Goal: Find contact information: Find contact information

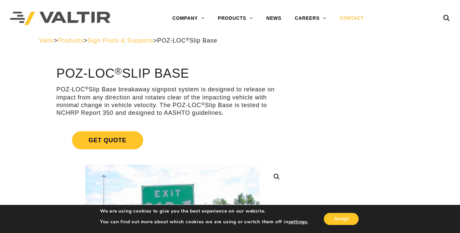
click at [362, 17] on link "CONTACT" at bounding box center [352, 18] width 38 height 13
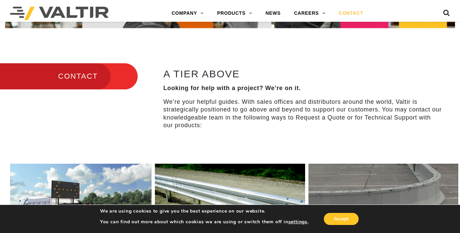
scroll to position [186, 0]
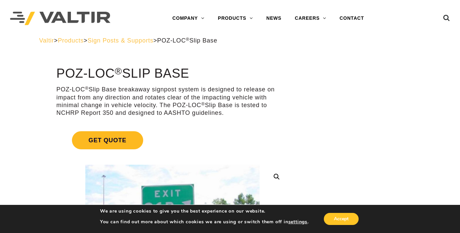
click at [99, 139] on span "Get Quote" at bounding box center [107, 140] width 71 height 18
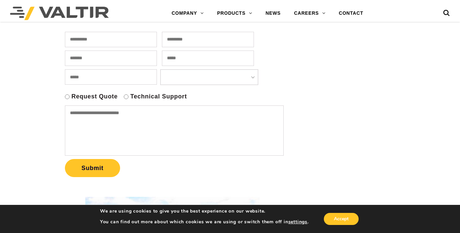
scroll to position [254, 0]
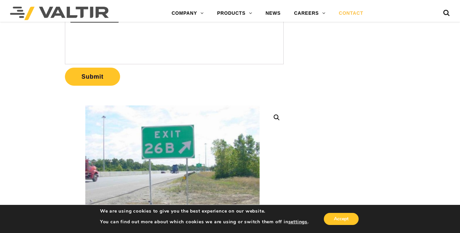
click at [352, 14] on link "CONTACT" at bounding box center [351, 13] width 38 height 13
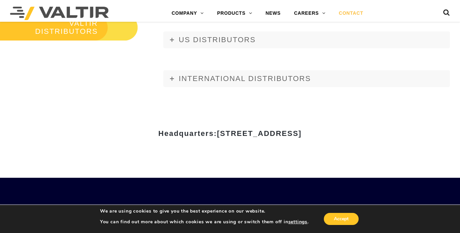
scroll to position [789, 0]
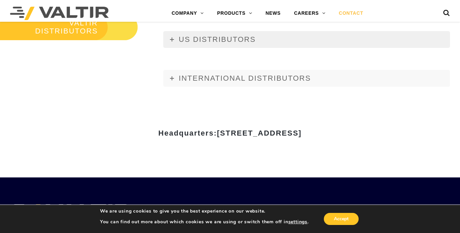
click at [171, 38] on icon at bounding box center [172, 39] width 4 height 4
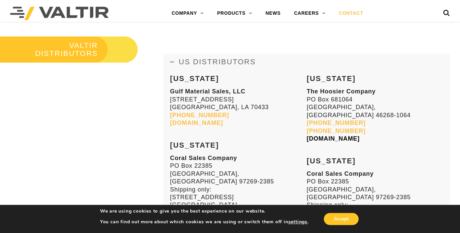
scroll to position [787, 0]
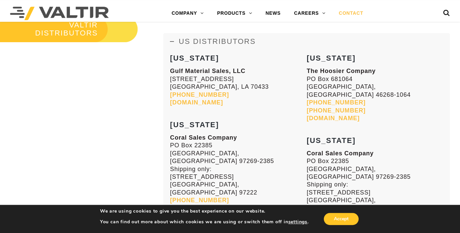
click at [343, 115] on link "hoosierco.com" at bounding box center [333, 118] width 53 height 7
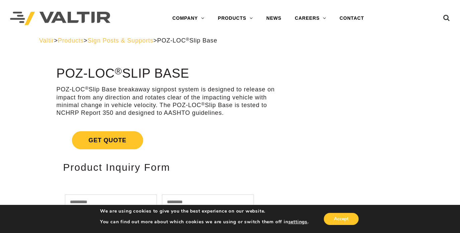
scroll to position [16, 0]
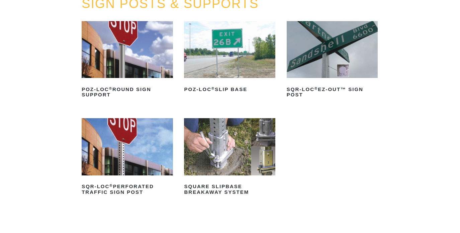
scroll to position [93, 0]
